Goal: Find contact information: Find contact information

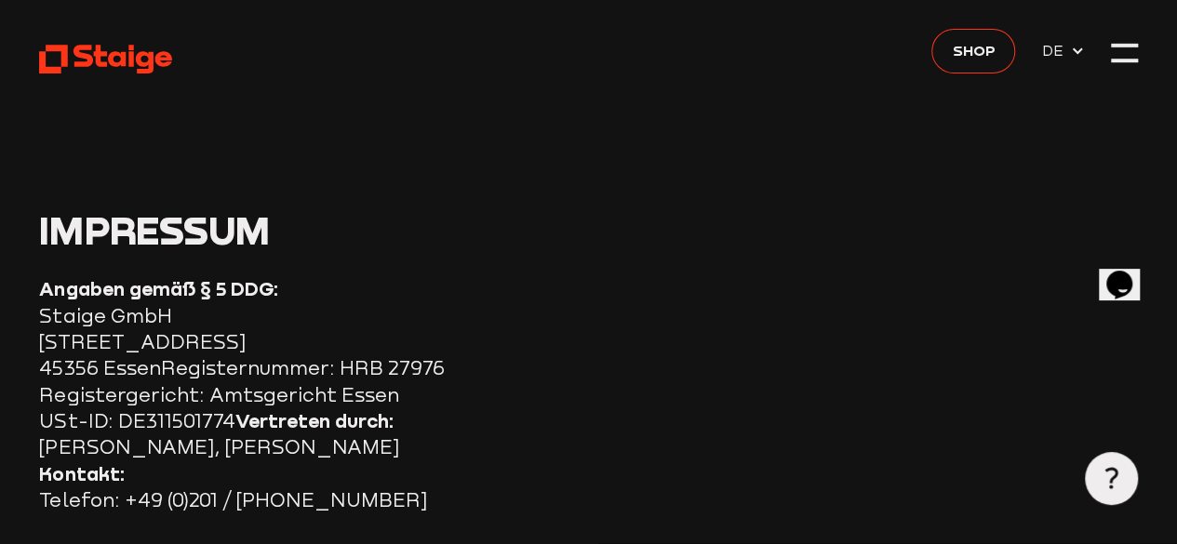
click at [1124, 53] on div at bounding box center [1124, 52] width 26 height 26
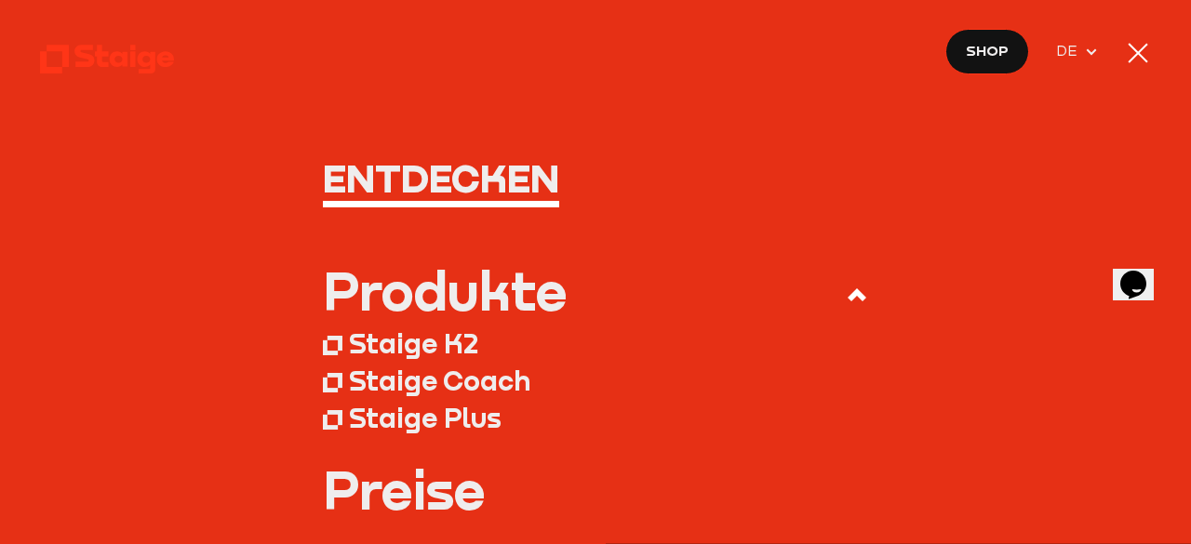
click at [1134, 49] on div at bounding box center [1138, 53] width 20 height 20
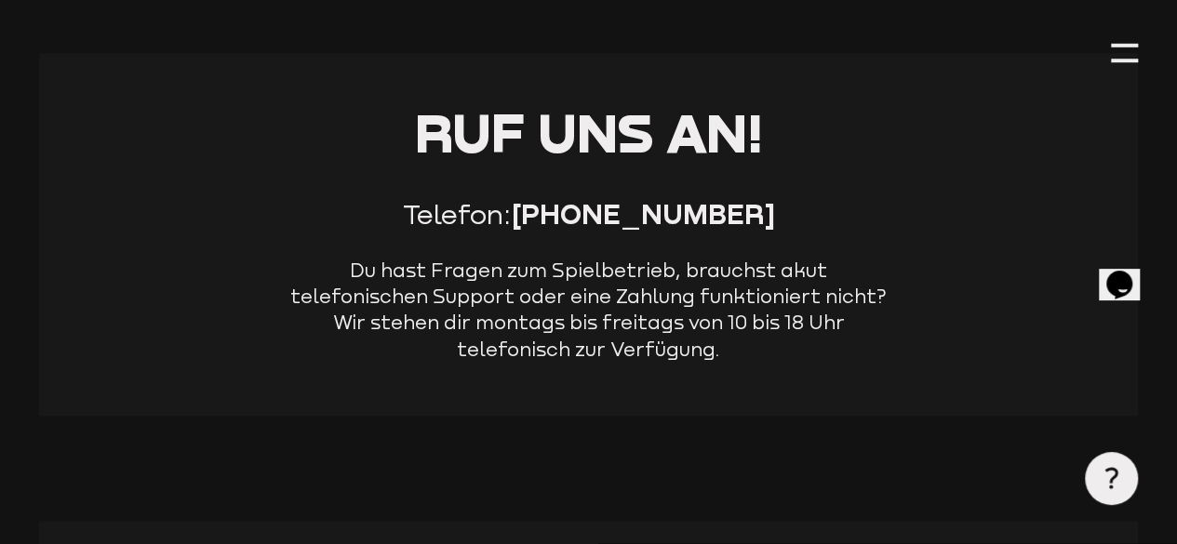
scroll to position [1128, 0]
